Goal: Information Seeking & Learning: Learn about a topic

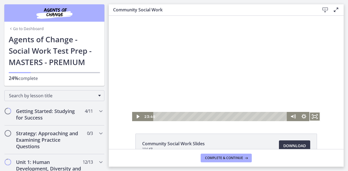
scroll to position [287, 0]
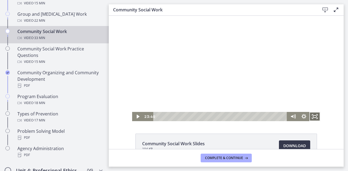
click at [312, 117] on icon "Fullscreen" at bounding box center [314, 116] width 11 height 9
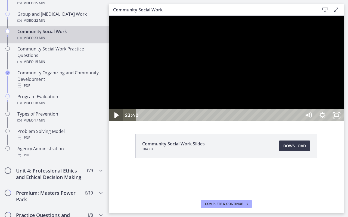
click at [115, 123] on icon "Play Video" at bounding box center [116, 115] width 17 height 14
click at [297, 121] on div "26:48" at bounding box center [219, 115] width 156 height 12
click at [297, 121] on div "29:58" at bounding box center [219, 115] width 156 height 12
click at [339, 117] on rect "Unfullscreen" at bounding box center [336, 115] width 5 height 3
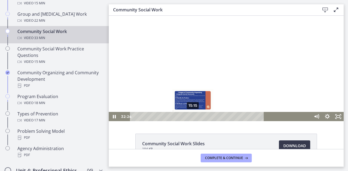
scroll to position [35, 0]
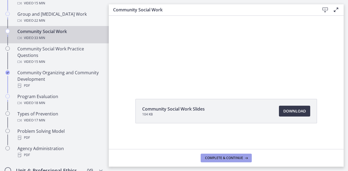
click at [214, 156] on button "Complete & continue" at bounding box center [225, 158] width 51 height 9
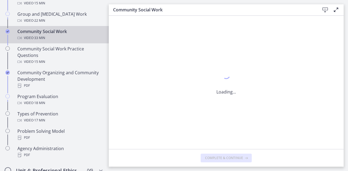
scroll to position [0, 0]
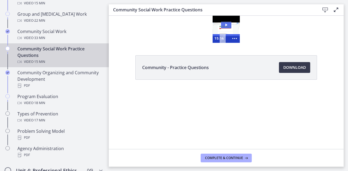
click at [226, 23] on icon "Play Video: cbe5sb9t4o1cl02sigug.mp4" at bounding box center [226, 25] width 10 height 7
click at [234, 39] on circle "Show more buttons" at bounding box center [234, 38] width 1 height 1
click at [226, 39] on rect "Fullscreen" at bounding box center [224, 38] width 4 height 2
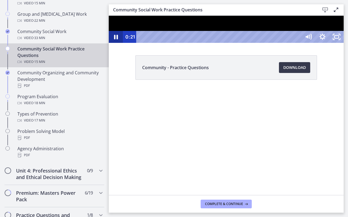
click at [117, 39] on icon "Pause" at bounding box center [116, 37] width 4 height 5
click at [117, 39] on icon "Play Video" at bounding box center [116, 36] width 4 height 5
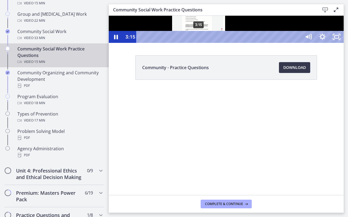
click at [199, 43] on div "3:15" at bounding box center [219, 37] width 156 height 12
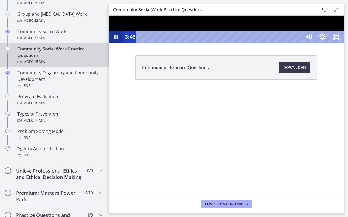
click at [117, 39] on icon "Pause" at bounding box center [116, 37] width 4 height 5
click at [115, 43] on icon "Play Video" at bounding box center [116, 37] width 14 height 12
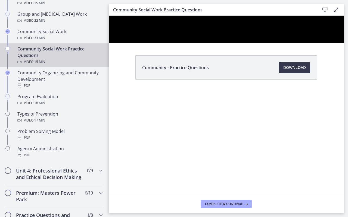
click at [109, 43] on div at bounding box center [226, 29] width 235 height 27
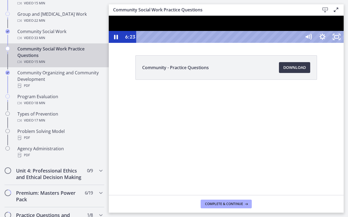
click at [109, 43] on div at bounding box center [226, 29] width 235 height 27
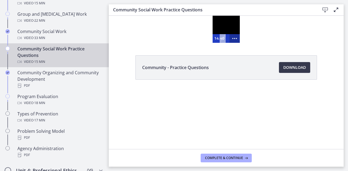
click at [234, 39] on icon "Show more buttons" at bounding box center [234, 38] width 10 height 9
click at [224, 41] on icon "Fullscreen" at bounding box center [224, 38] width 12 height 10
drag, startPoint x: 224, startPoint y: 41, endPoint x: 333, endPoint y: 90, distance: 119.0
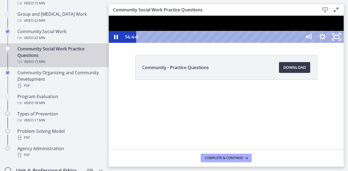
click at [333, 43] on div "Click for sound @keyframes VOLUME_SMALL_WAVE_FLASH { 0% { opacity: 0; } 33% { o…" at bounding box center [226, 29] width 235 height 27
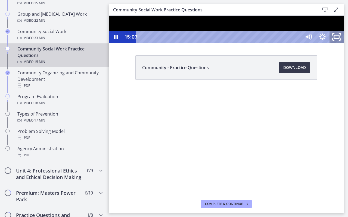
click at [345, 44] on icon "Unfullscreen" at bounding box center [336, 37] width 17 height 14
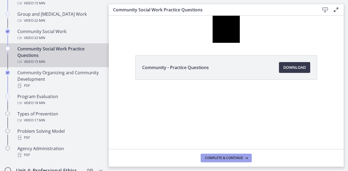
drag, startPoint x: 219, startPoint y: 160, endPoint x: 225, endPoint y: 160, distance: 6.0
click at [220, 159] on span "Complete & continue" at bounding box center [224, 158] width 38 height 4
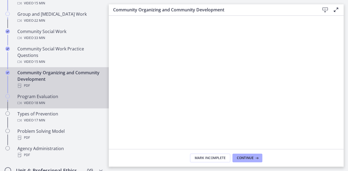
click at [49, 103] on div "Video · 18 min" at bounding box center [59, 103] width 85 height 7
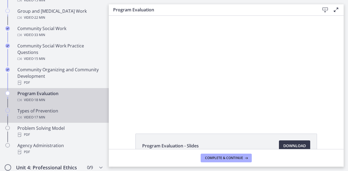
scroll to position [289, 0]
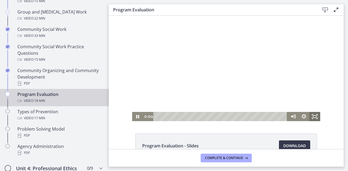
click at [315, 117] on icon "Fullscreen" at bounding box center [314, 116] width 11 height 9
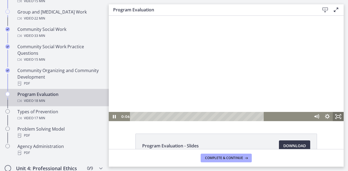
click at [343, 121] on div at bounding box center [226, 69] width 235 height 106
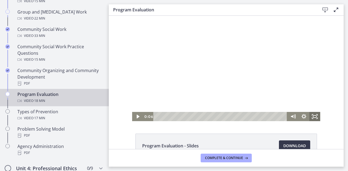
click at [314, 116] on rect "Fullscreen" at bounding box center [314, 117] width 3 height 2
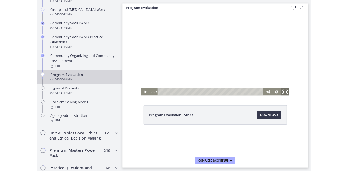
drag, startPoint x: 328, startPoint y: 113, endPoint x: 436, endPoint y: 161, distance: 119.0
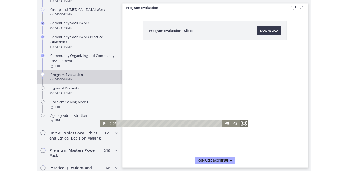
click at [304, 149] on div "Click for sound @keyframes VOLUME_SMALL_WAVE_FLASH { 0% { opacity: 0; } 33% { o…" at bounding box center [211, 109] width 188 height 106
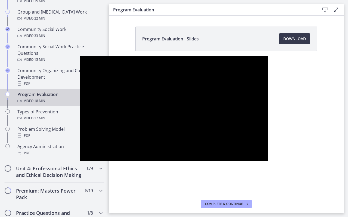
click at [144, 152] on div at bounding box center [174, 109] width 188 height 106
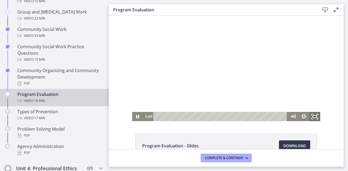
drag, startPoint x: 312, startPoint y: 115, endPoint x: 421, endPoint y: 162, distance: 118.4
click at [312, 113] on icon "Fullscreen" at bounding box center [314, 116] width 13 height 11
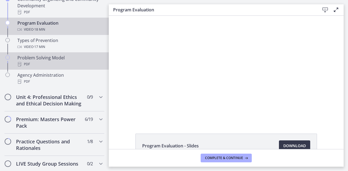
scroll to position [360, 0]
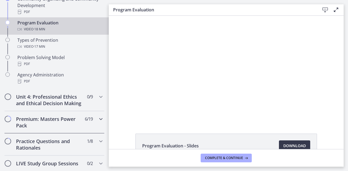
click at [36, 134] on div "Premium: Masters Power Pack 6 / 19 Completed" at bounding box center [54, 122] width 100 height 22
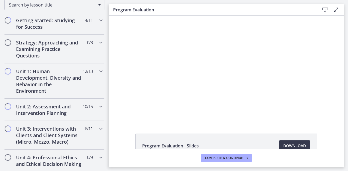
scroll to position [93, 0]
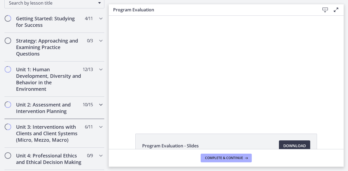
click at [29, 107] on h2 "Unit 2: Assessment and Intervention Planning" at bounding box center [49, 108] width 66 height 13
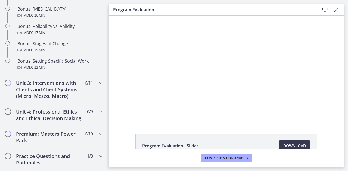
scroll to position [467, 0]
click at [34, 95] on h2 "Unit 3: Interventions with Clients and Client Systems (Micro, Mezzo, Macro)" at bounding box center [49, 90] width 66 height 20
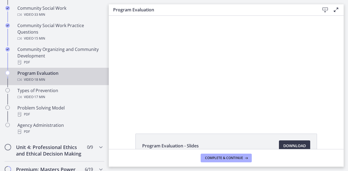
scroll to position [311, 0]
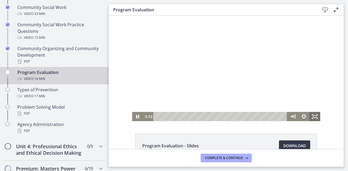
click at [310, 116] on icon "Fullscreen" at bounding box center [314, 116] width 11 height 9
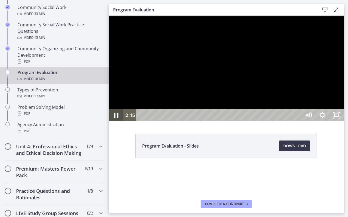
drag, startPoint x: 117, startPoint y: 225, endPoint x: 120, endPoint y: 224, distance: 3.4
click at [116, 123] on icon "Pause" at bounding box center [115, 115] width 17 height 14
click at [120, 121] on icon "Play Video" at bounding box center [116, 115] width 14 height 12
click at [109, 121] on div at bounding box center [226, 69] width 235 height 106
click at [109, 16] on button "Play Video: cls591kiv67s72vpohu0.mp4" at bounding box center [109, 16] width 0 height 0
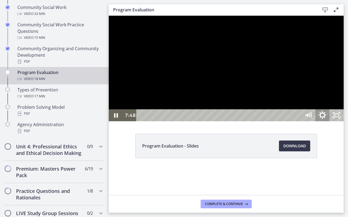
click at [331, 123] on icon "Show settings menu" at bounding box center [322, 115] width 17 height 14
click at [340, 98] on span "1.5x" at bounding box center [331, 92] width 18 height 12
click at [343, 86] on label "1.75x" at bounding box center [322, 79] width 42 height 12
click at [343, 121] on div at bounding box center [226, 69] width 235 height 106
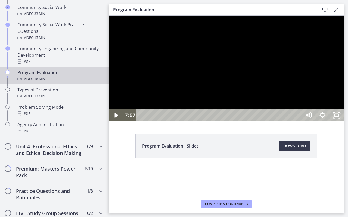
click at [343, 121] on div at bounding box center [226, 69] width 235 height 106
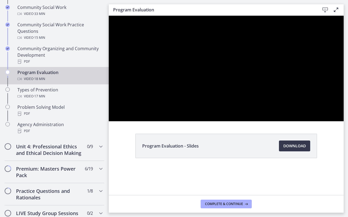
click at [343, 121] on div at bounding box center [226, 69] width 235 height 106
click at [109, 16] on button "Play Video: cls591kiv67s72vpohu0.mp4" at bounding box center [109, 16] width 0 height 0
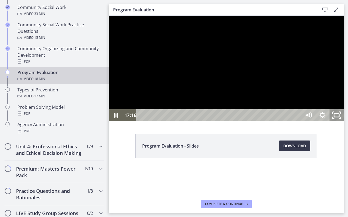
click at [345, 123] on icon "Unfullscreen" at bounding box center [336, 115] width 17 height 14
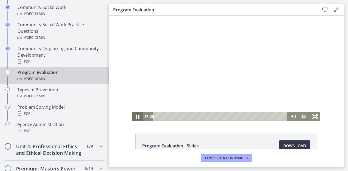
click at [135, 118] on icon "Pause" at bounding box center [137, 116] width 13 height 11
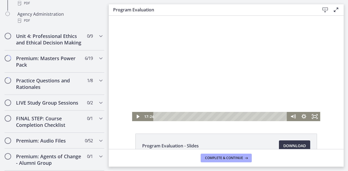
scroll to position [35, 0]
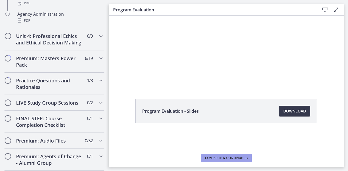
click at [229, 159] on span "Complete & continue" at bounding box center [224, 158] width 38 height 4
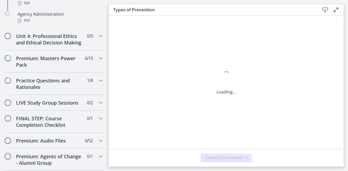
scroll to position [0, 0]
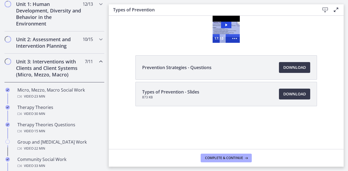
scroll to position [158, 0]
click at [25, 42] on h2 "Unit 2: Assessment and Intervention Planning" at bounding box center [49, 42] width 66 height 13
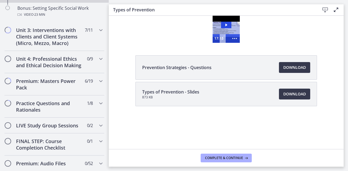
scroll to position [633, 0]
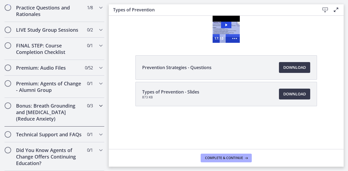
click at [28, 104] on h2 "Bonus: Breath Grounding and [MEDICAL_DATA] (Reduce Anxiety)" at bounding box center [49, 113] width 66 height 20
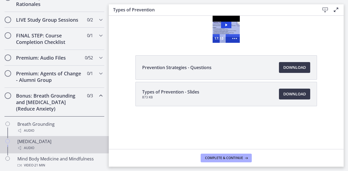
scroll to position [352, 0]
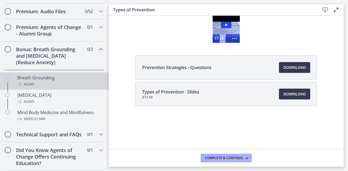
click at [13, 79] on link "Breath Grounding Audio" at bounding box center [54, 81] width 109 height 17
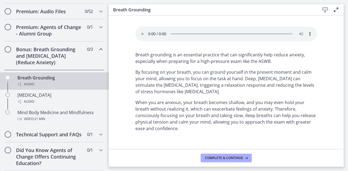
click at [113, 61] on section "Your browser doesn't support the audio element. Download it here Breath groundi…" at bounding box center [226, 83] width 235 height 134
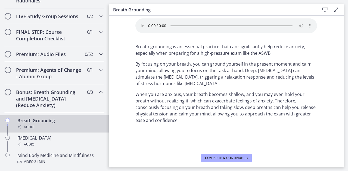
scroll to position [294, 0]
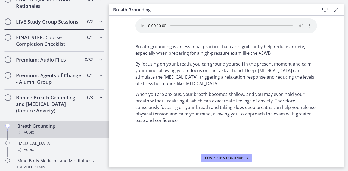
click at [43, 25] on h2 "LIVE Study Group Sessions" at bounding box center [49, 21] width 66 height 7
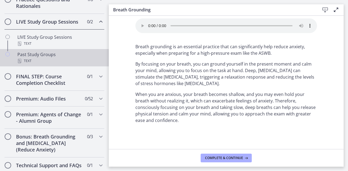
click at [34, 63] on div "Text" at bounding box center [59, 61] width 85 height 7
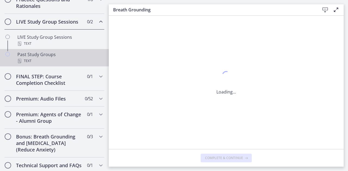
scroll to position [0, 0]
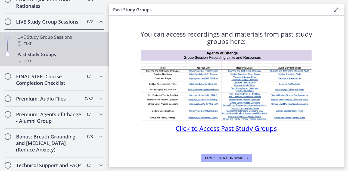
click at [41, 43] on div "LIVE Study Group Sessions Text" at bounding box center [59, 40] width 85 height 13
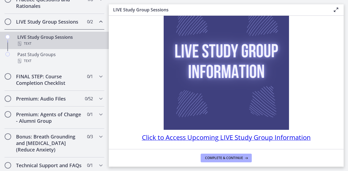
scroll to position [63, 0]
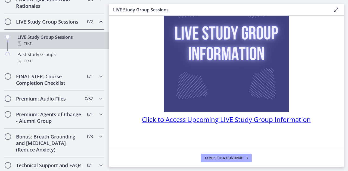
click at [211, 119] on span "Click to Access Upcoming LIVE Study Group Information" at bounding box center [226, 119] width 169 height 9
